Goal: Information Seeking & Learning: Learn about a topic

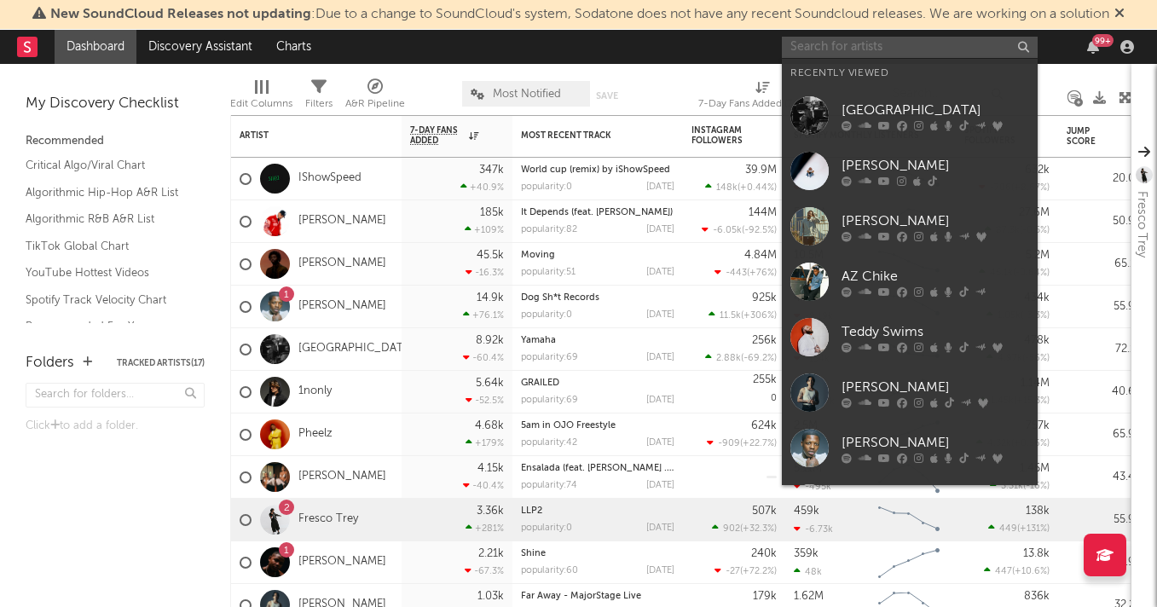
click at [862, 52] on input "text" at bounding box center [910, 47] width 256 height 21
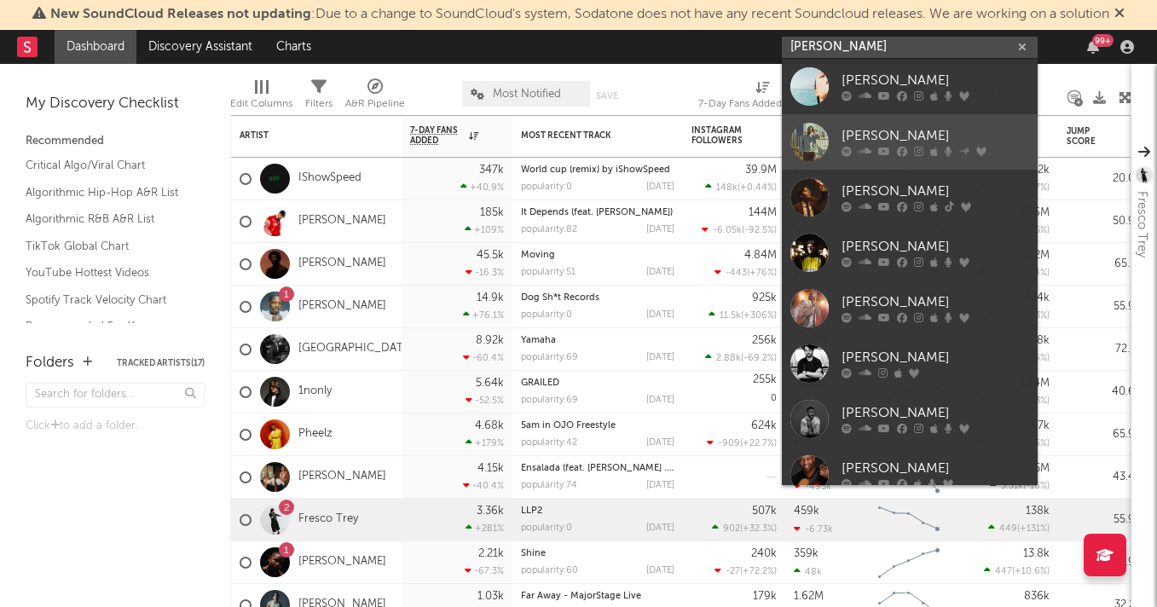
type input "[PERSON_NAME]"
click at [890, 131] on div "[PERSON_NAME]" at bounding box center [935, 136] width 188 height 20
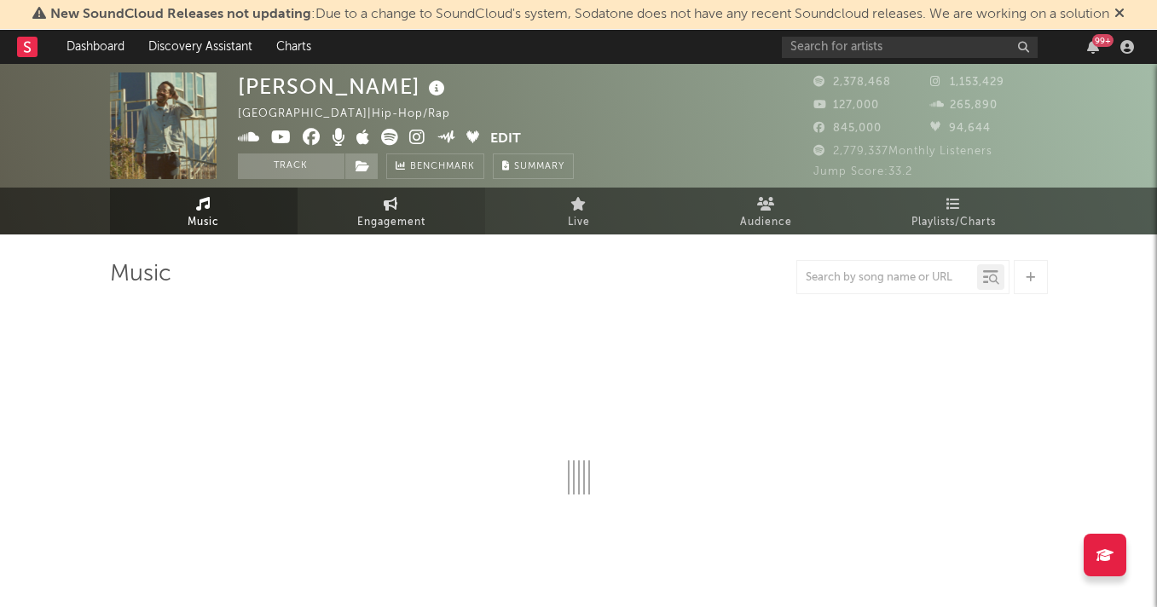
click at [378, 213] on span "Engagement" at bounding box center [391, 222] width 68 height 20
select select "1w"
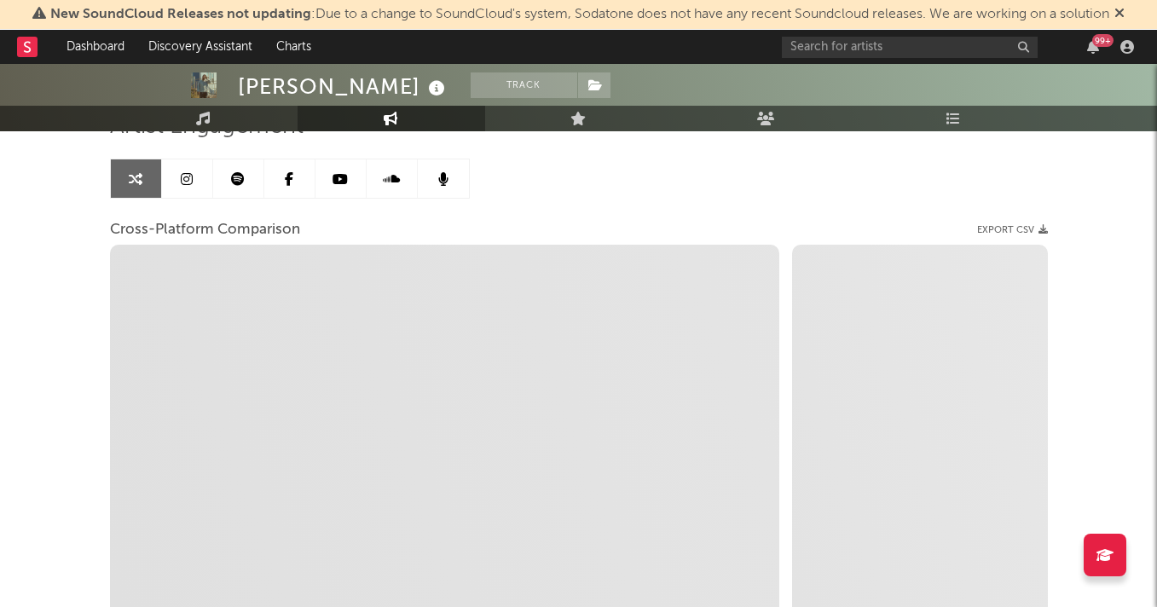
scroll to position [149, 0]
click at [187, 181] on icon at bounding box center [187, 177] width 12 height 14
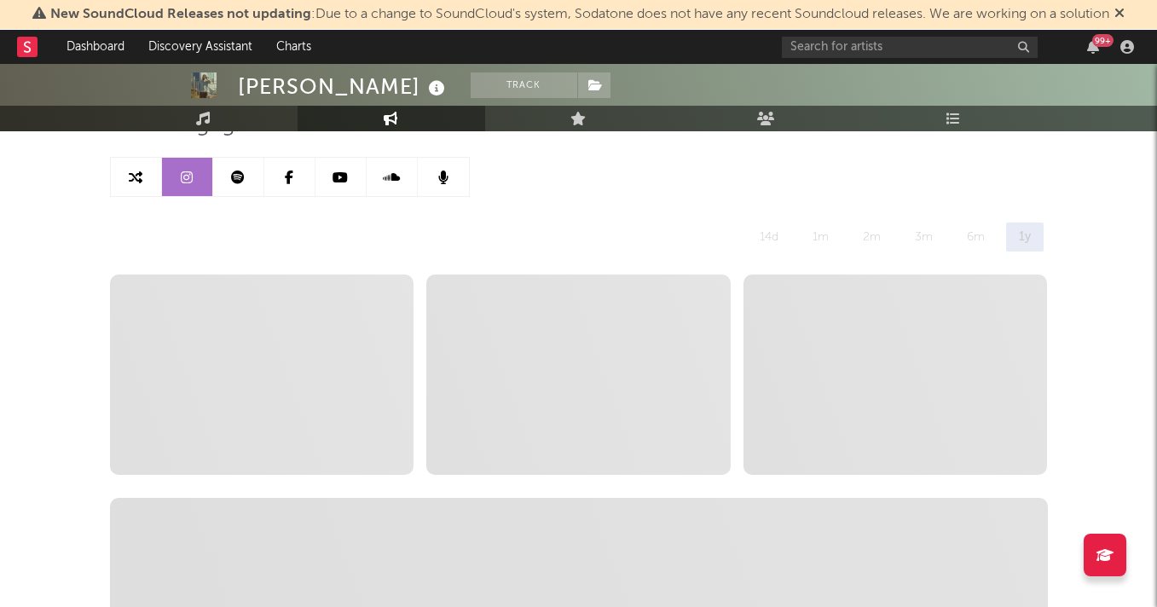
click at [130, 179] on icon at bounding box center [136, 177] width 14 height 14
select select "1w"
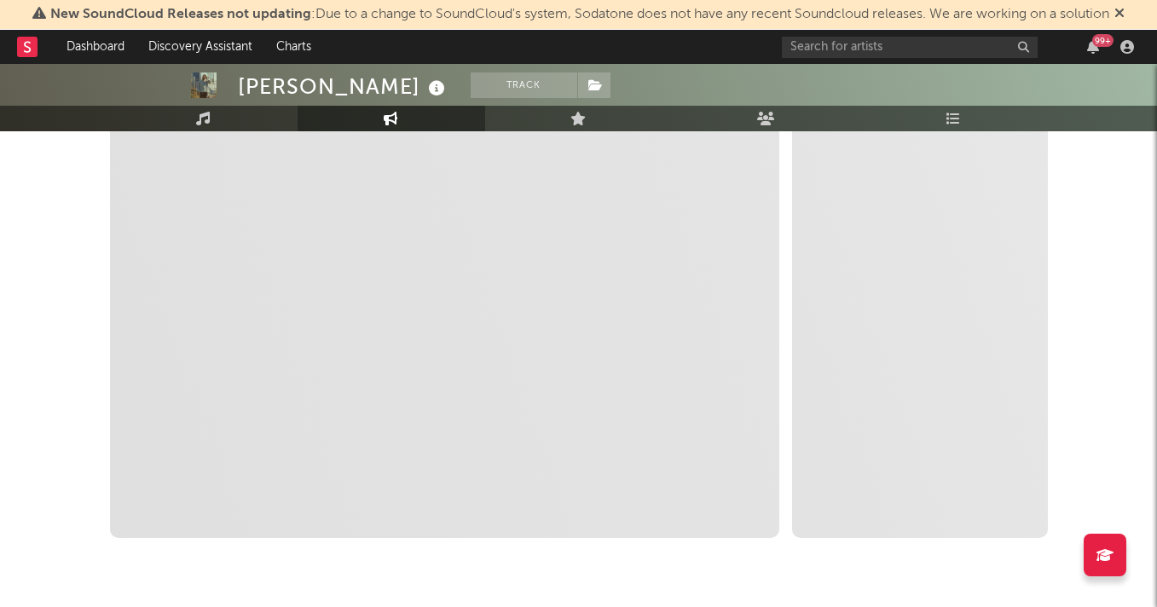
select select "1m"
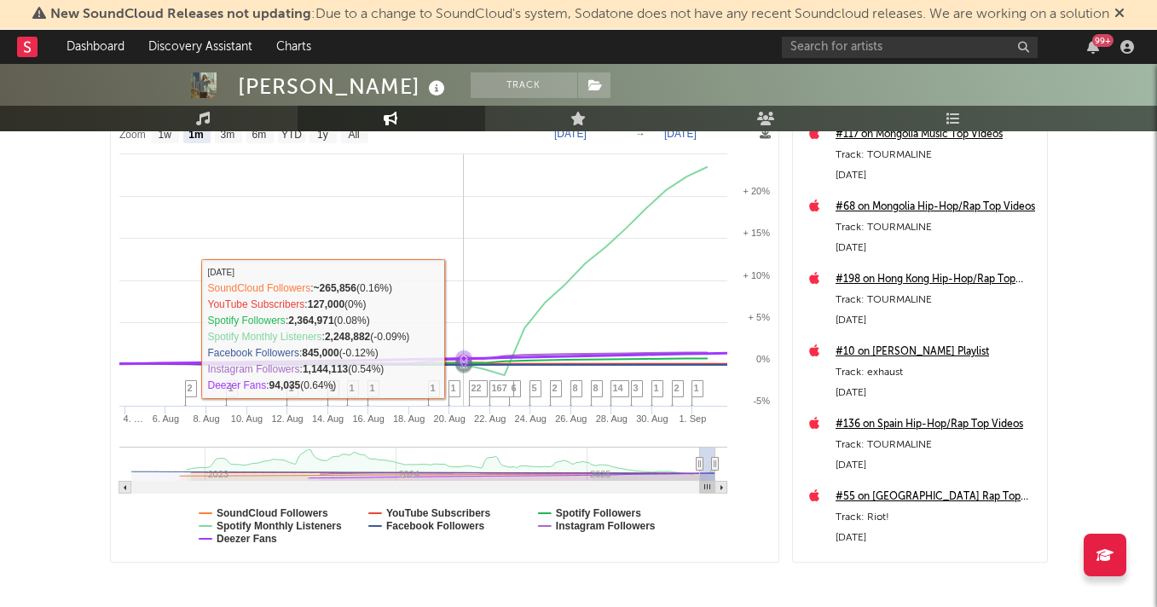
scroll to position [252, 0]
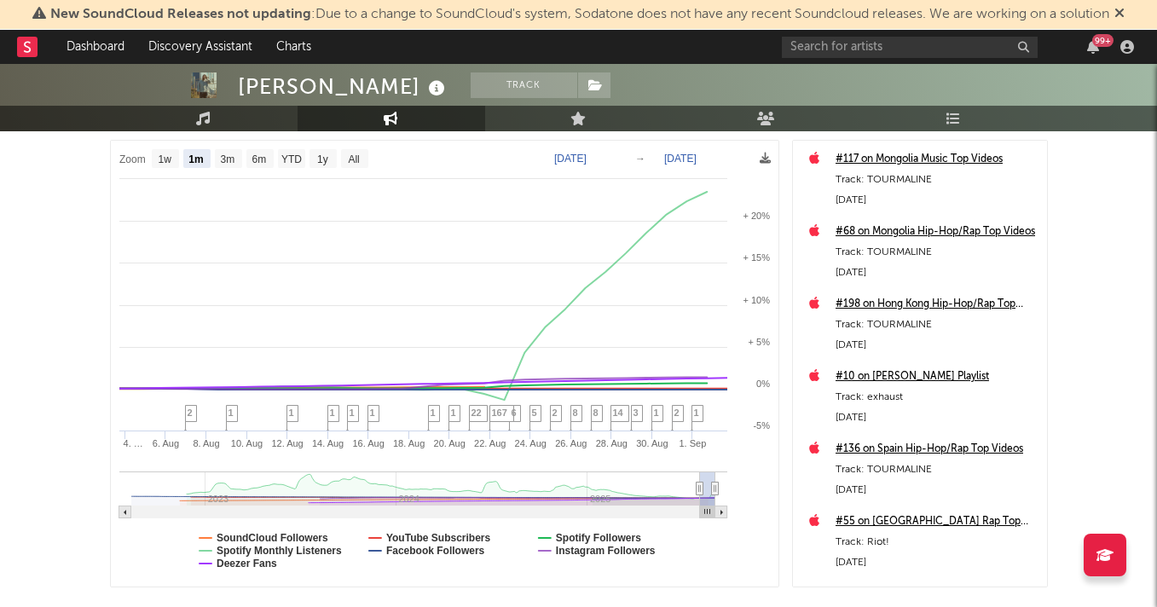
click at [295, 530] on rect at bounding box center [444, 364] width 667 height 446
click at [294, 534] on text "SoundCloud Followers" at bounding box center [273, 538] width 112 height 12
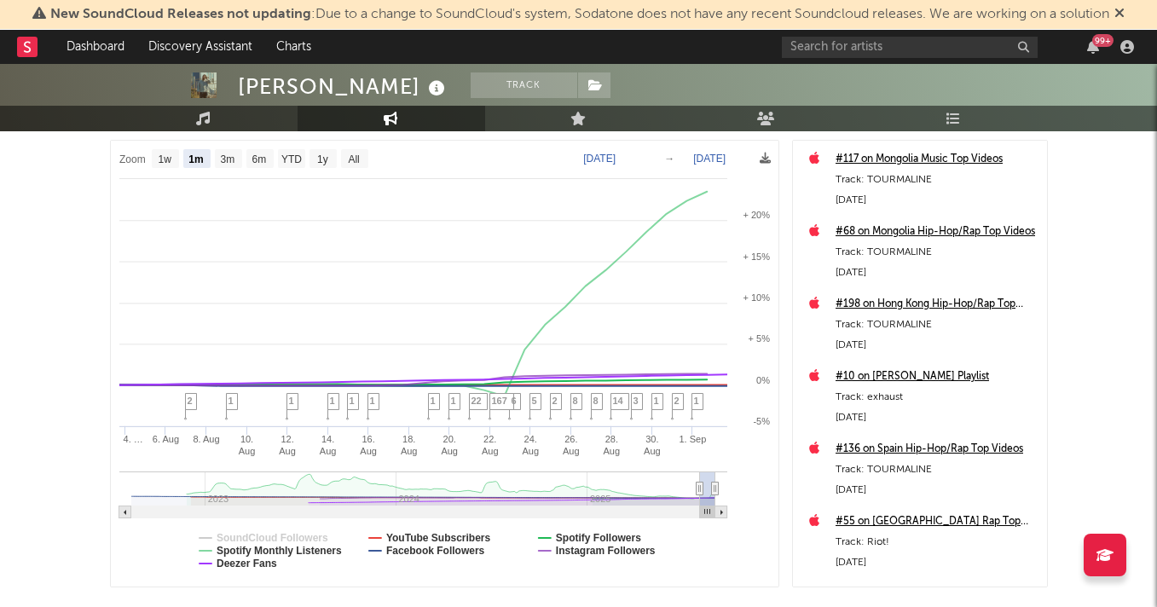
select select "1m"
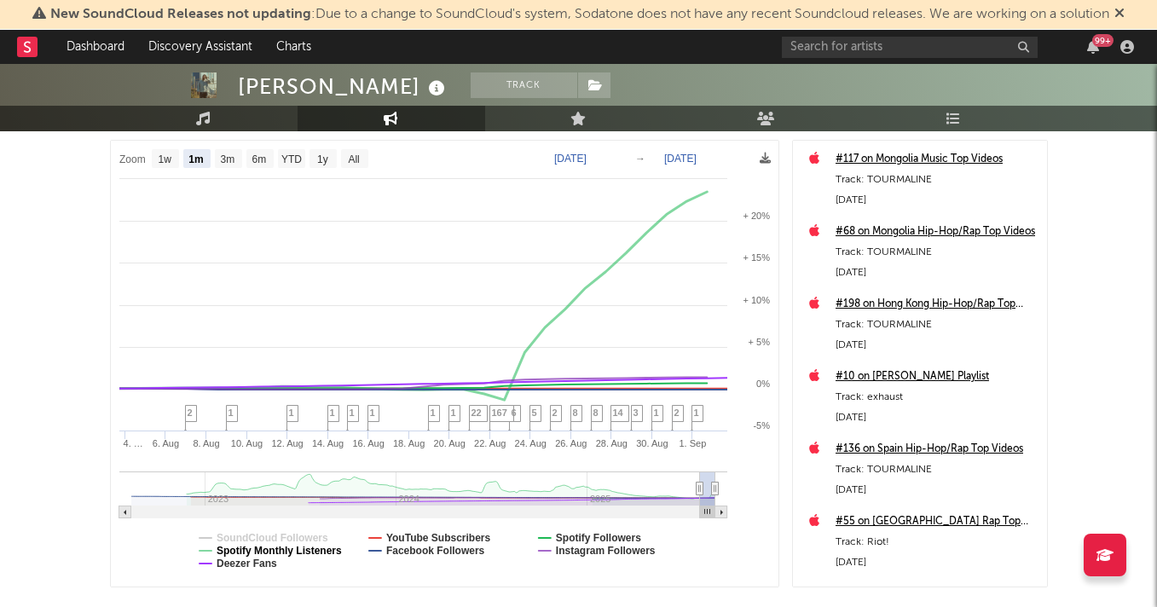
click at [291, 548] on text "Spotify Monthly Listeners" at bounding box center [279, 551] width 125 height 12
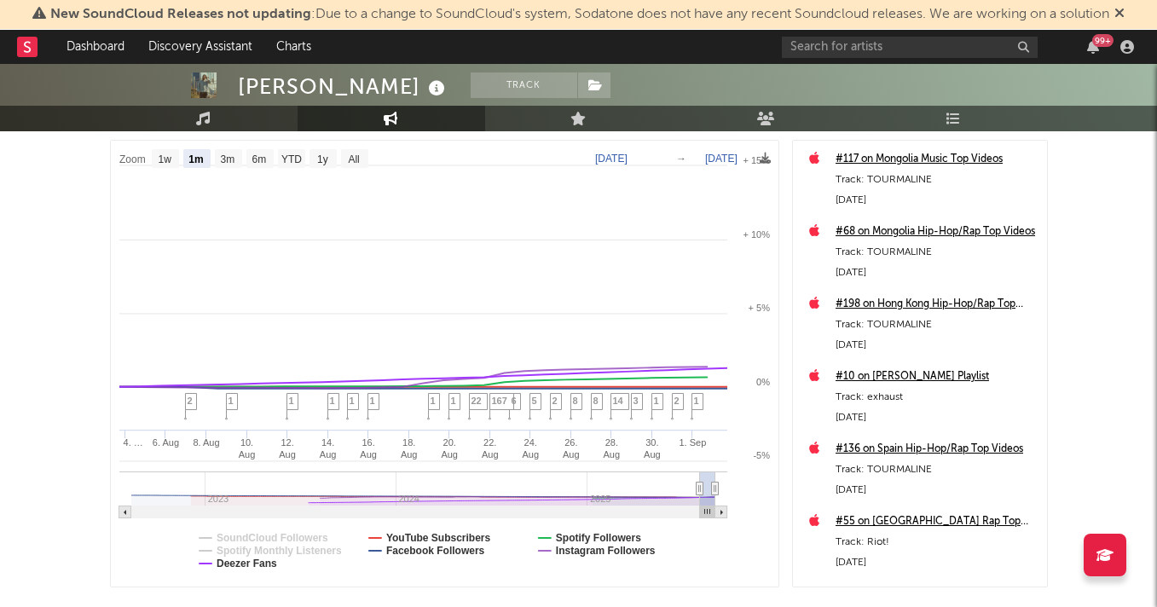
select select "1m"
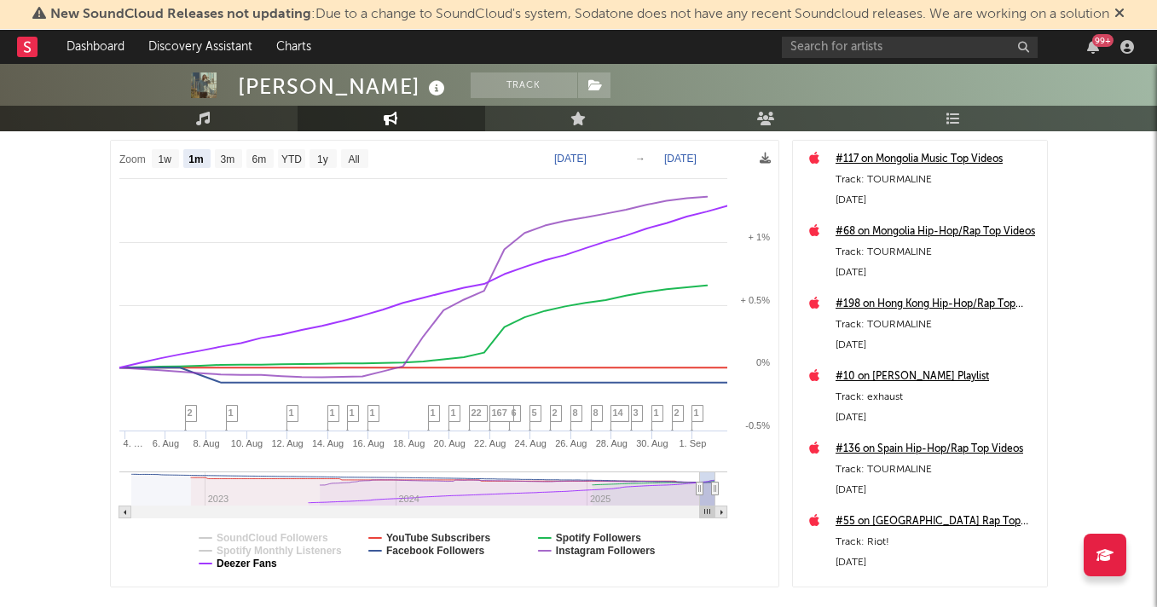
click at [266, 562] on text "Deezer Fans" at bounding box center [247, 563] width 61 height 12
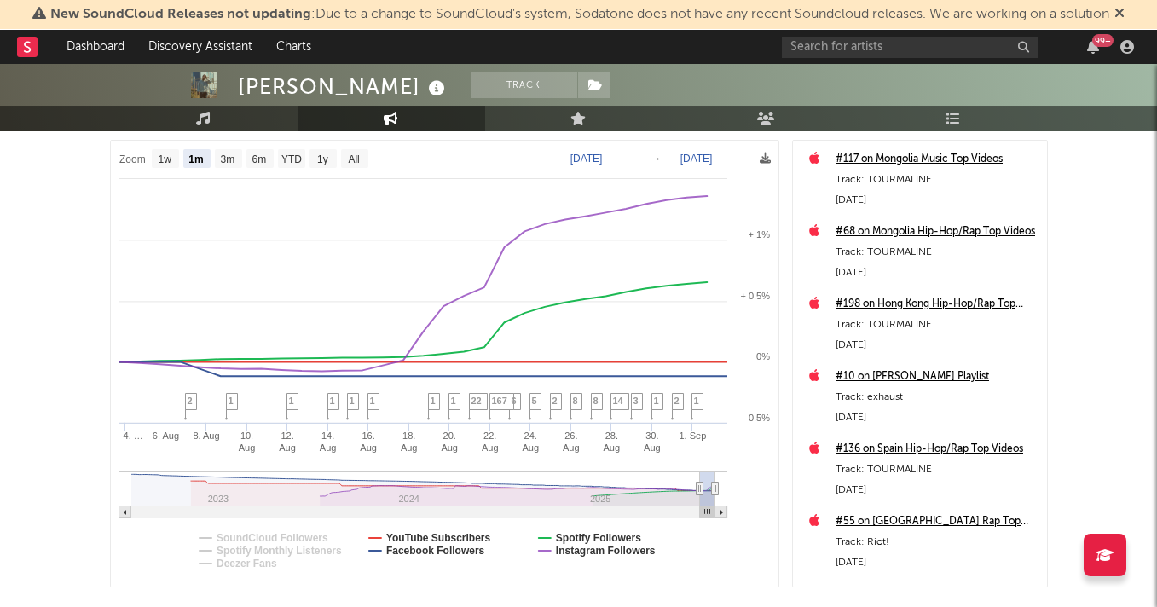
select select "1m"
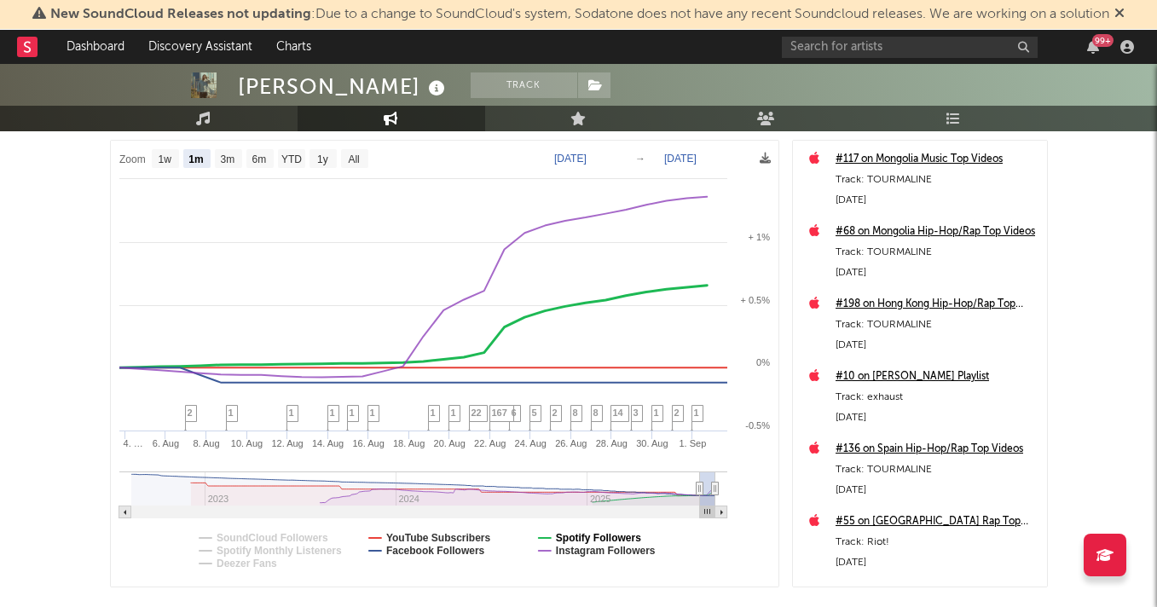
click at [569, 533] on text "Spotify Followers" at bounding box center [597, 538] width 85 height 12
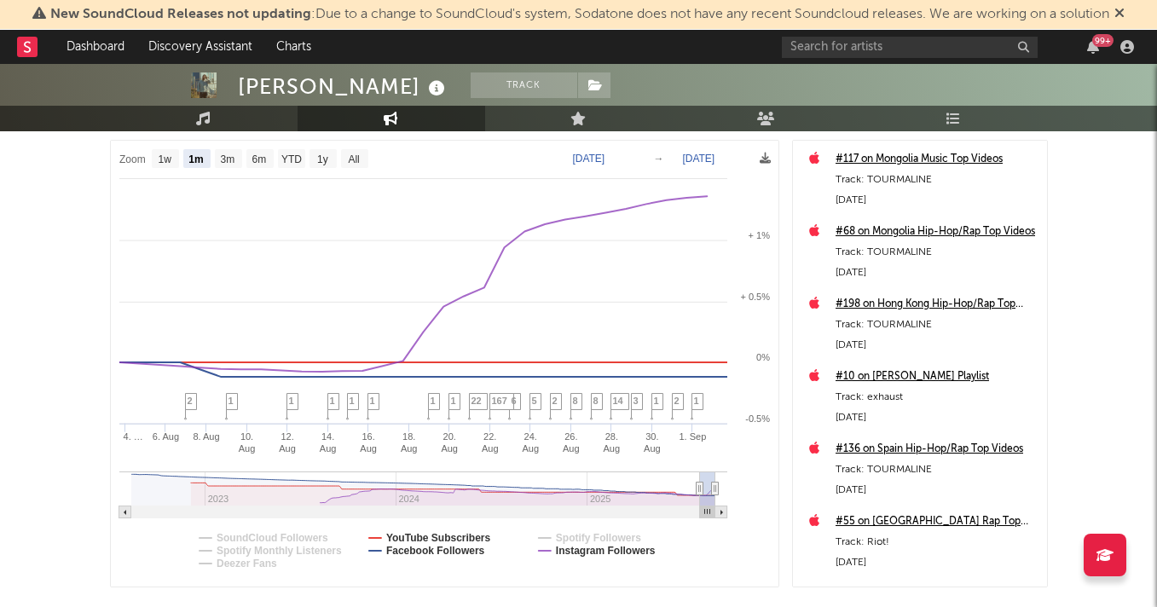
select select "1m"
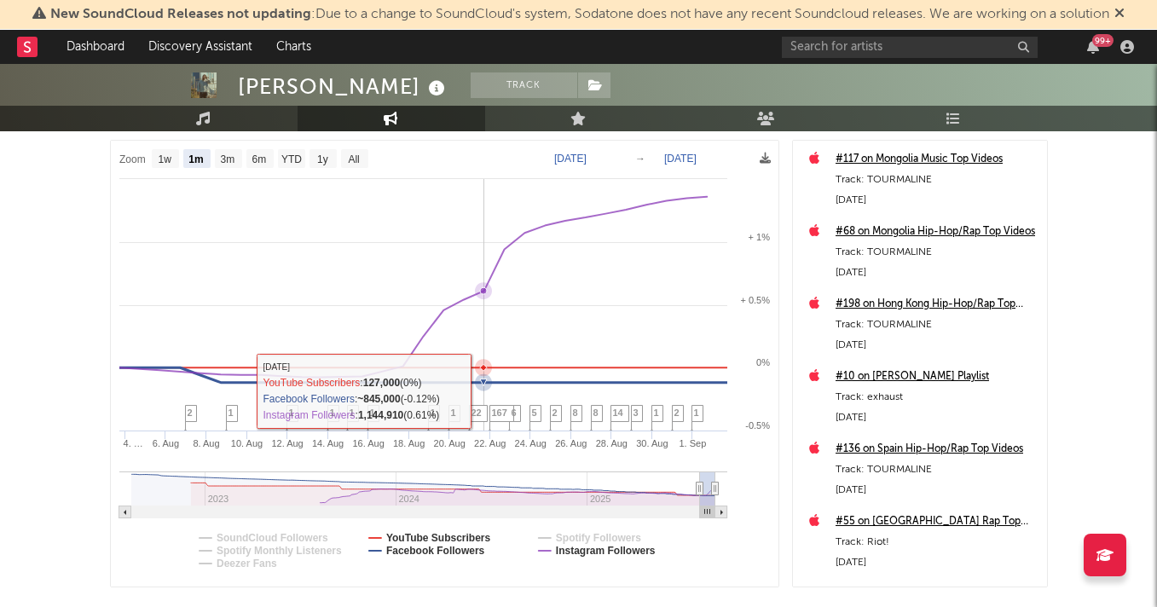
scroll to position [164, 0]
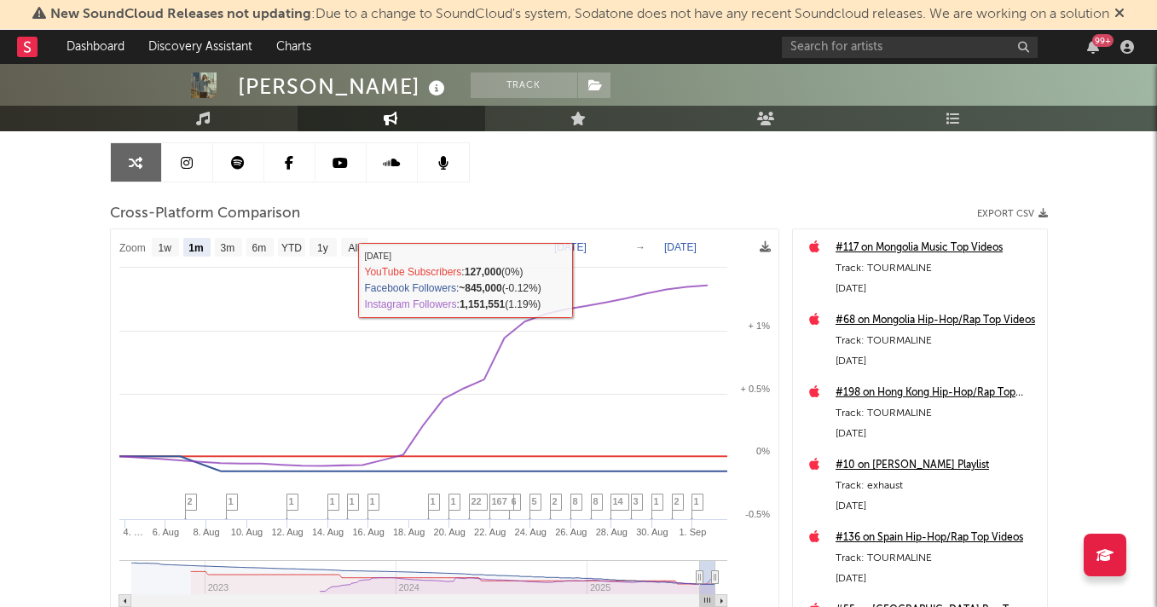
click at [586, 249] on text "[DATE]" at bounding box center [570, 247] width 32 height 12
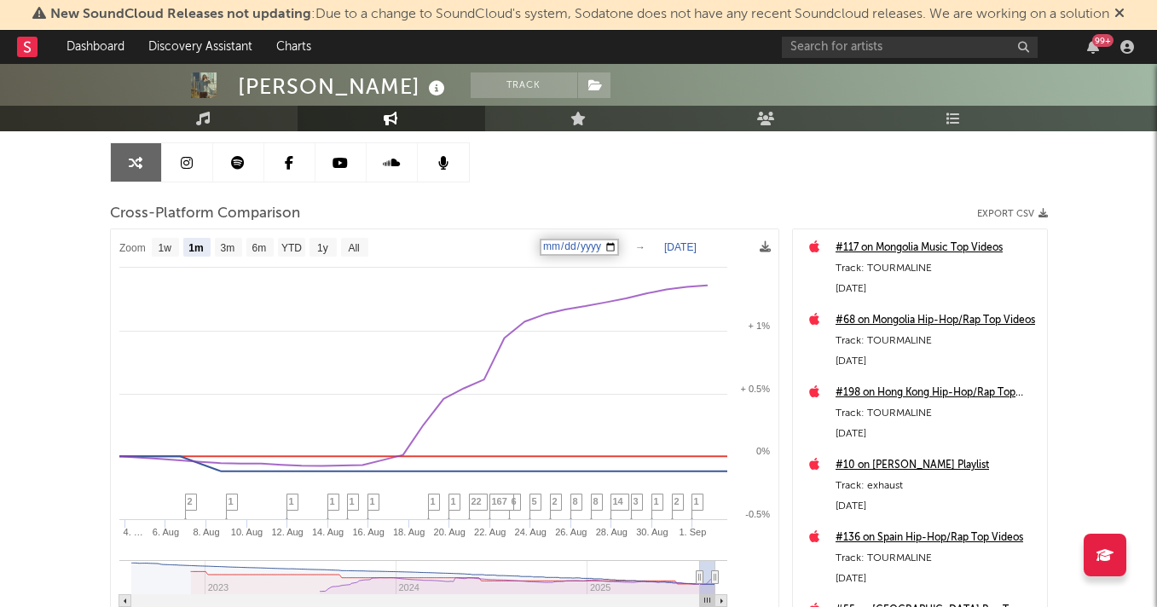
click at [619, 247] on input "[DATE]" at bounding box center [579, 247] width 79 height 17
type input "[DATE]"
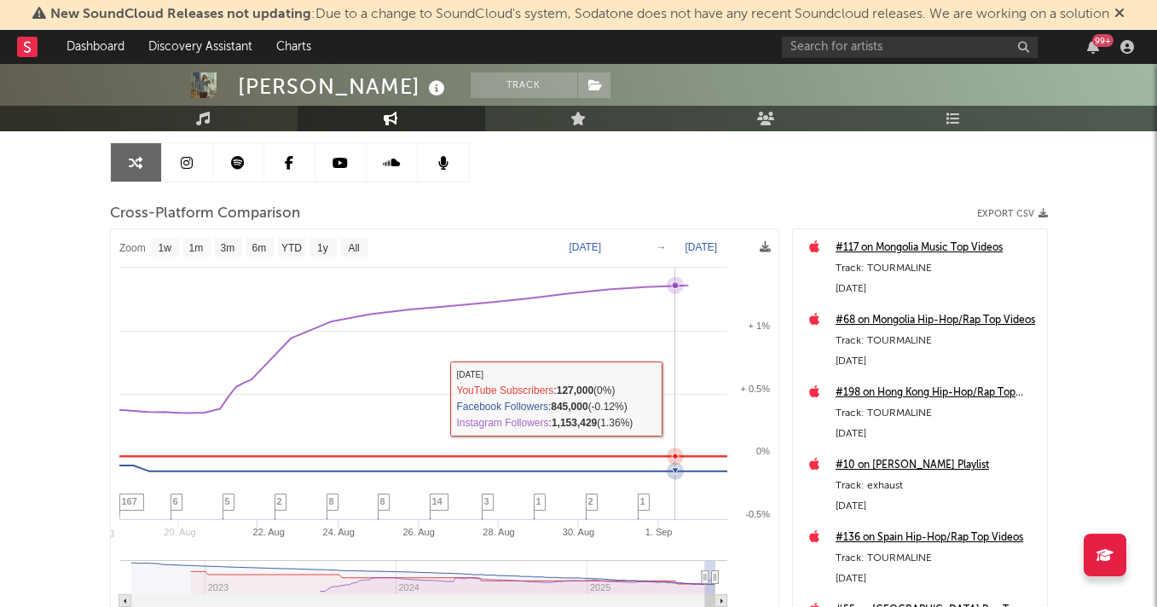
select select "1w"
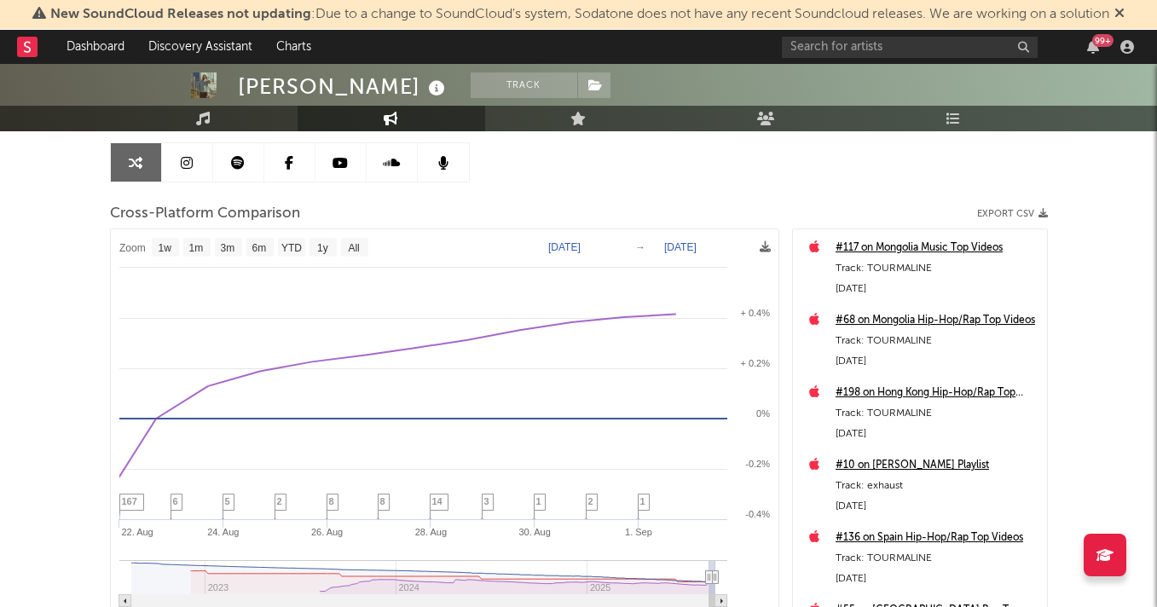
click at [580, 245] on text "[DATE]" at bounding box center [564, 247] width 32 height 12
click at [612, 251] on input "[DATE]" at bounding box center [576, 247] width 79 height 17
select select "1w"
click at [580, 248] on text "[DATE]" at bounding box center [564, 247] width 32 height 12
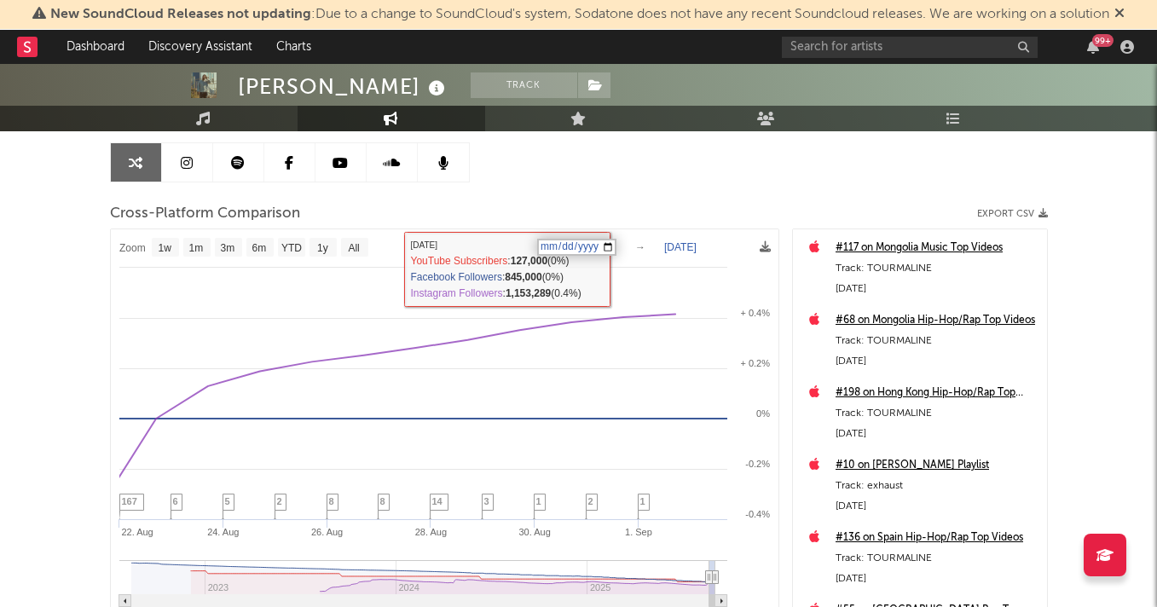
click at [586, 251] on input "[DATE]" at bounding box center [576, 247] width 79 height 17
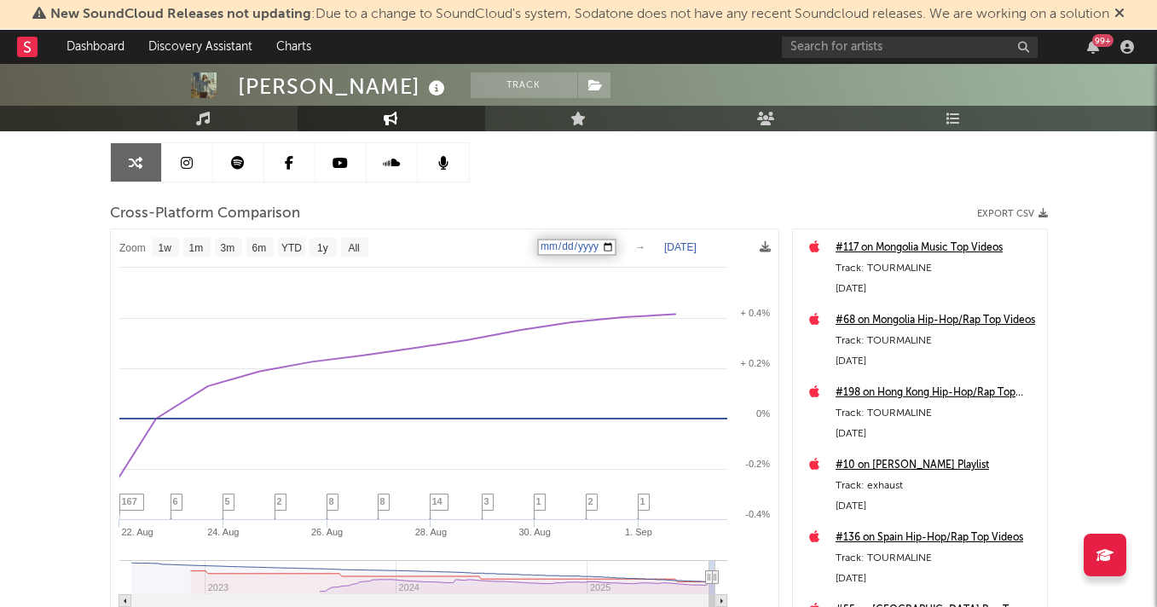
click at [616, 246] on input "[DATE]" at bounding box center [576, 247] width 79 height 17
type input "[DATE]"
select select "1w"
